Goal: Transaction & Acquisition: Purchase product/service

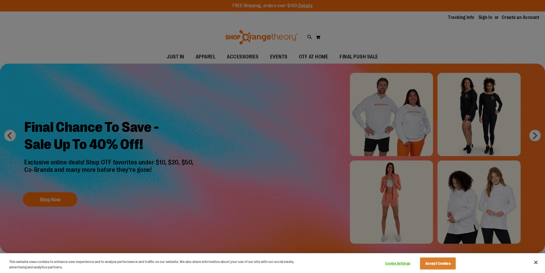
click at [364, 56] on div at bounding box center [272, 136] width 545 height 273
drag, startPoint x: 537, startPoint y: 262, endPoint x: 529, endPoint y: 262, distance: 8.0
click at [537, 262] on button "Close" at bounding box center [536, 262] width 13 height 13
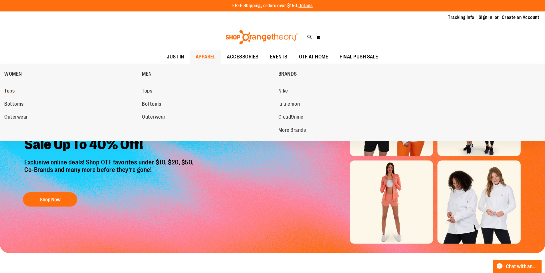
click at [13, 91] on span "Tops" at bounding box center [9, 91] width 10 height 7
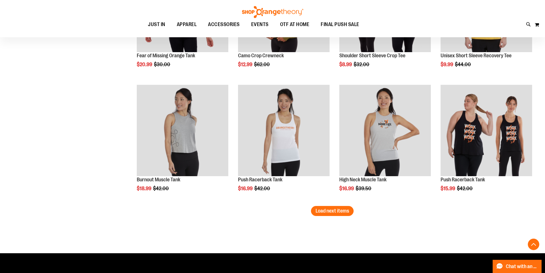
scroll to position [940, 0]
